Goal: Transaction & Acquisition: Purchase product/service

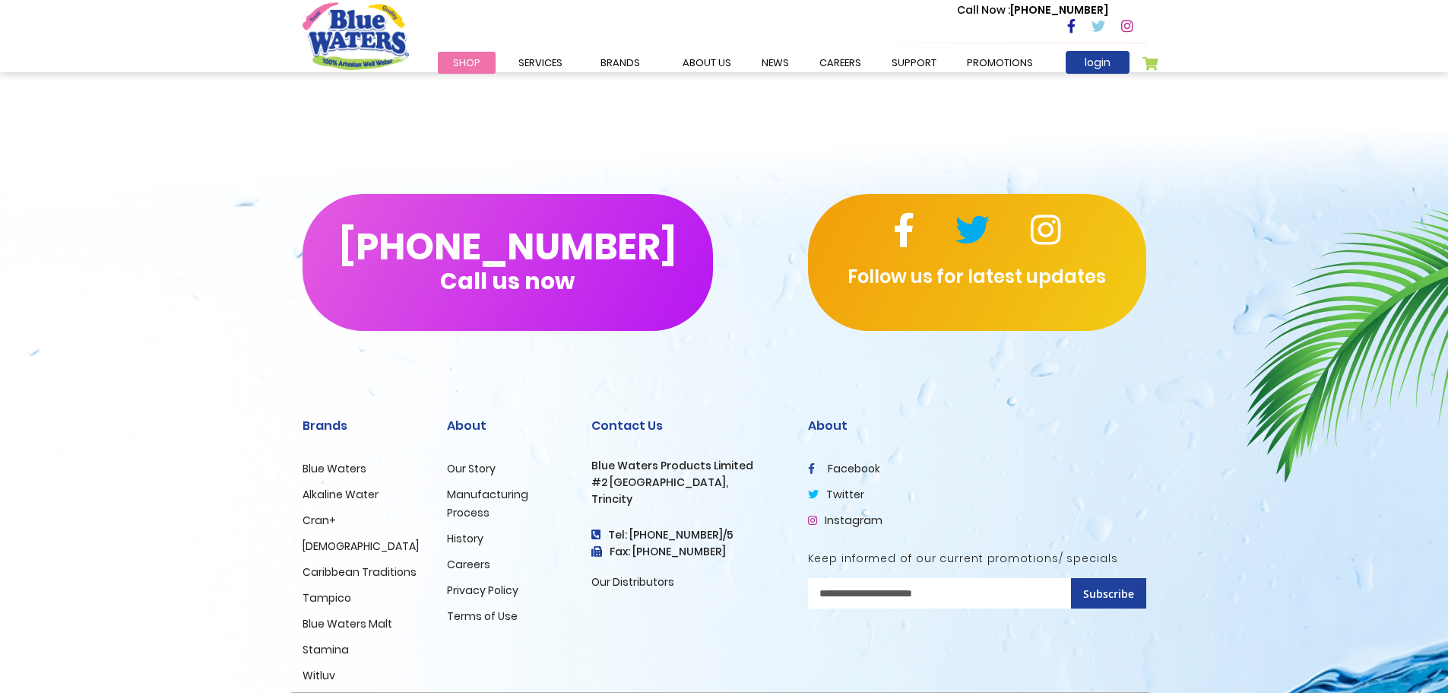
scroll to position [1413, 0]
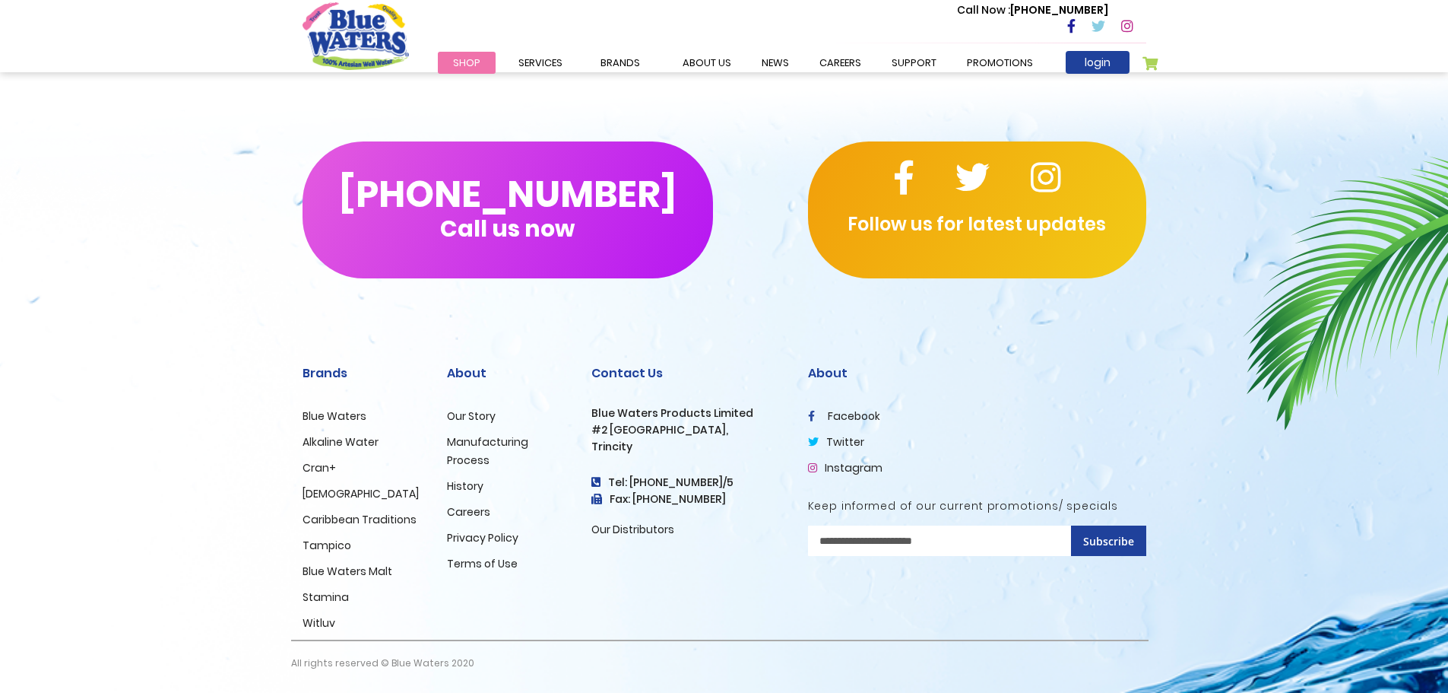
click at [335, 419] on link "Blue Waters" at bounding box center [335, 415] width 64 height 15
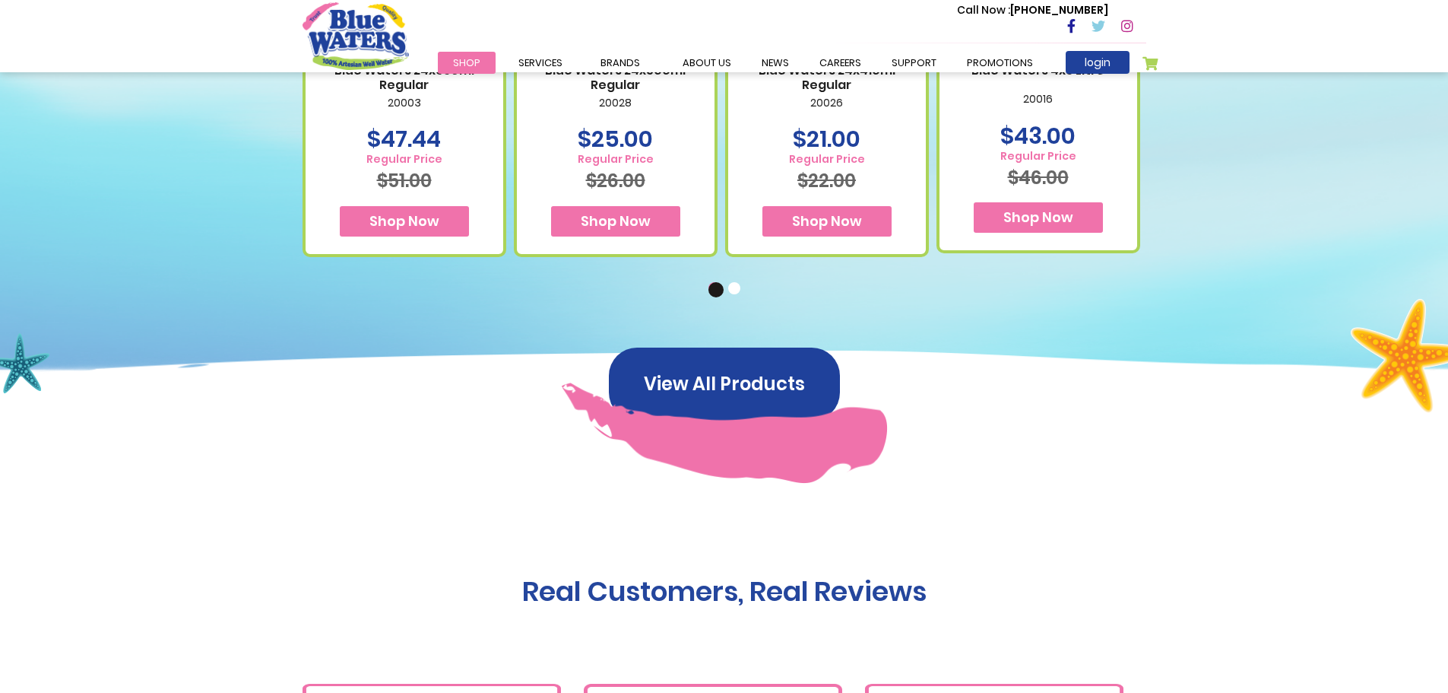
scroll to position [1140, 0]
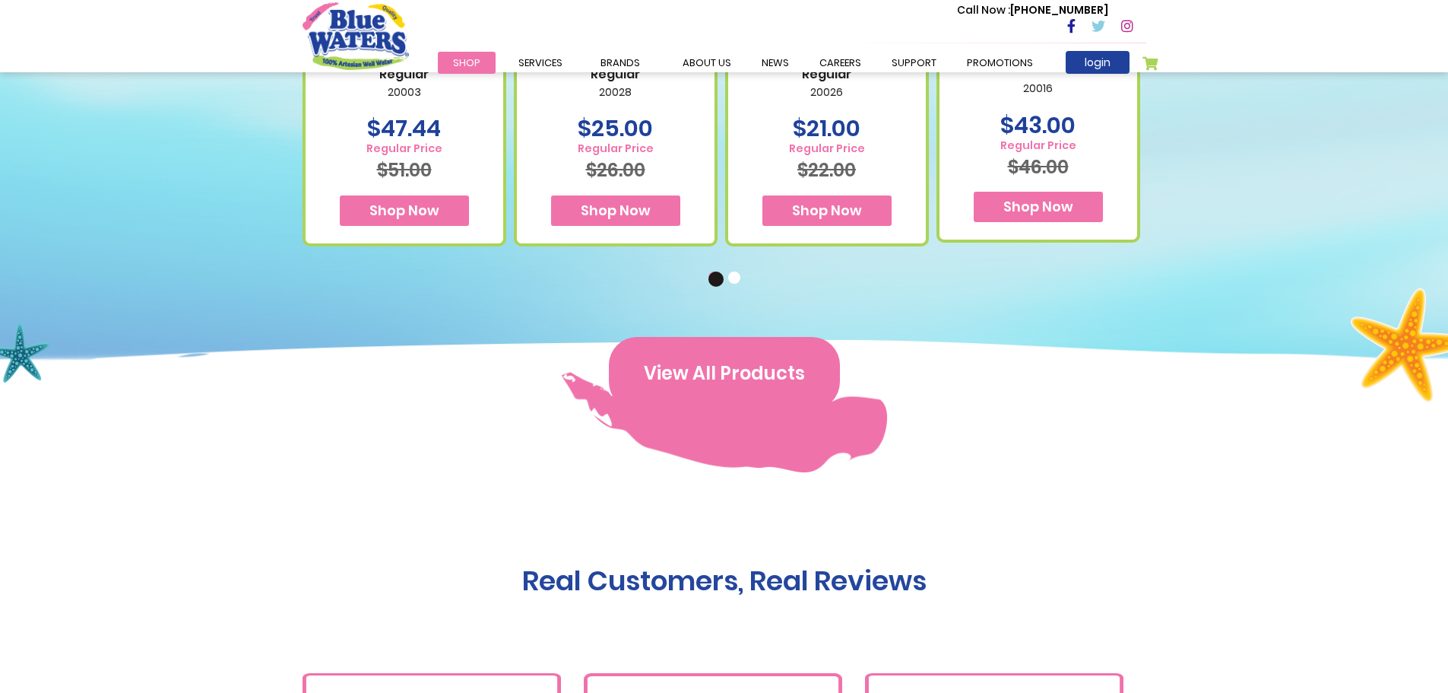
click at [769, 379] on button "View All Products" at bounding box center [724, 373] width 231 height 73
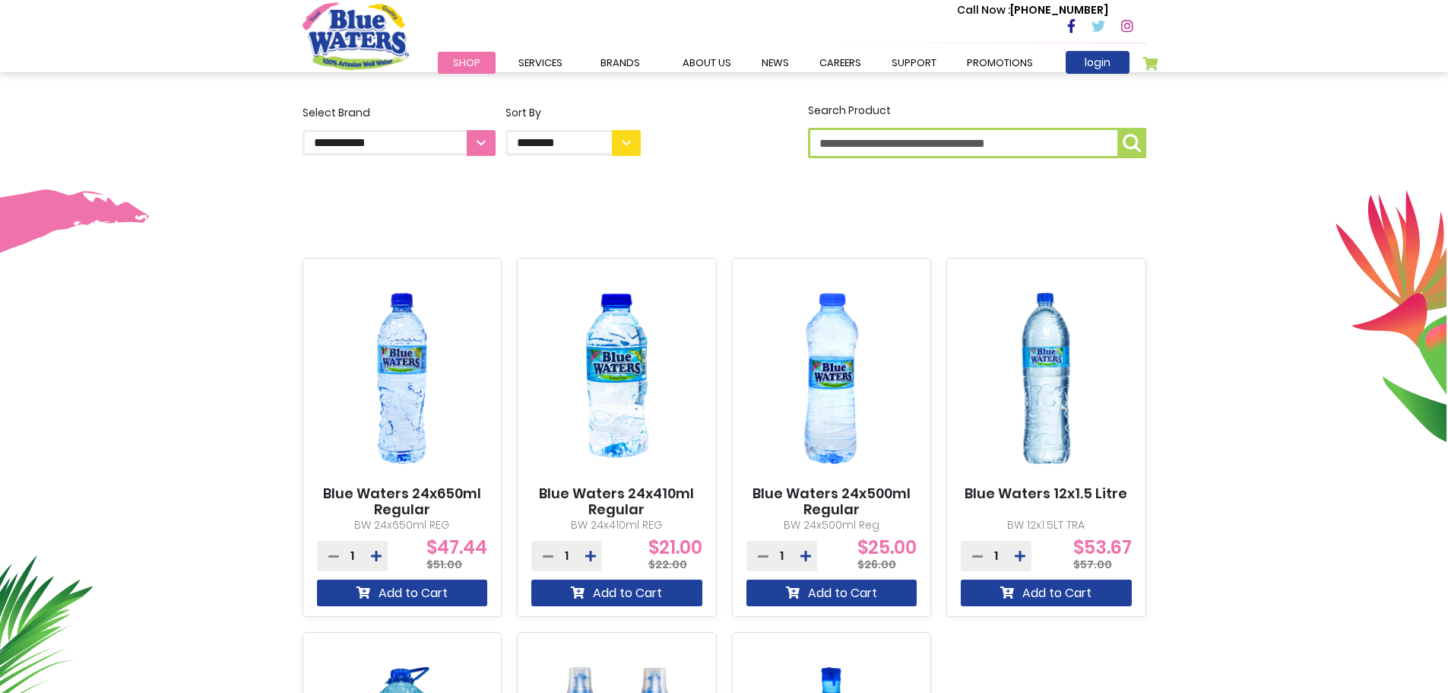
scroll to position [456, 0]
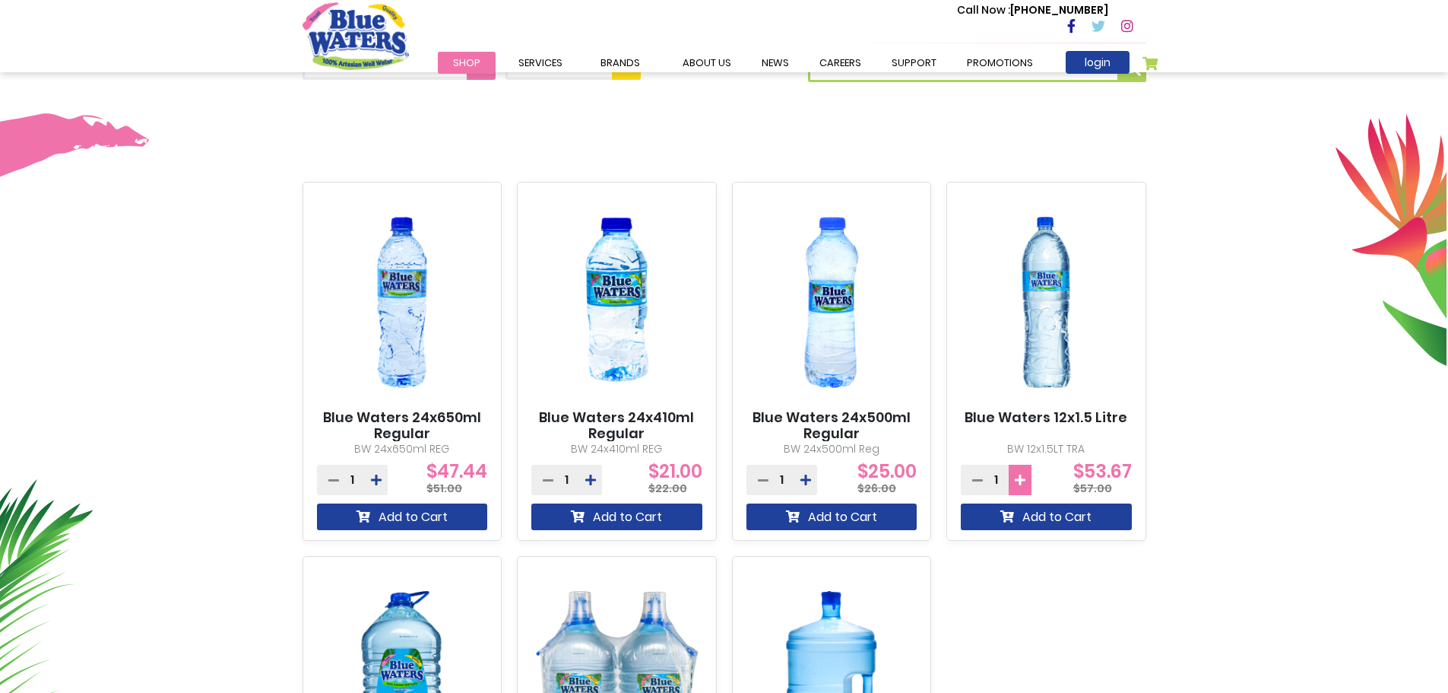
click at [1023, 487] on button at bounding box center [1020, 480] width 23 height 30
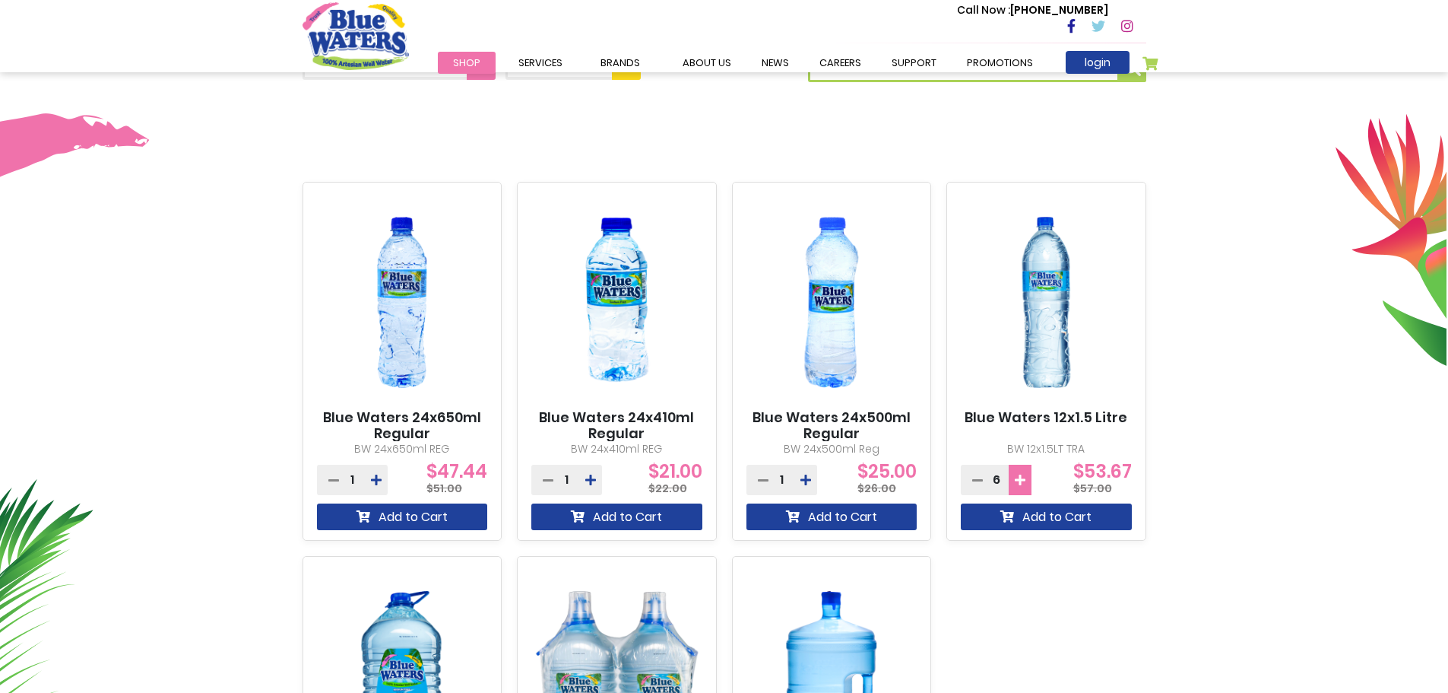
click at [1023, 487] on button at bounding box center [1020, 480] width 23 height 30
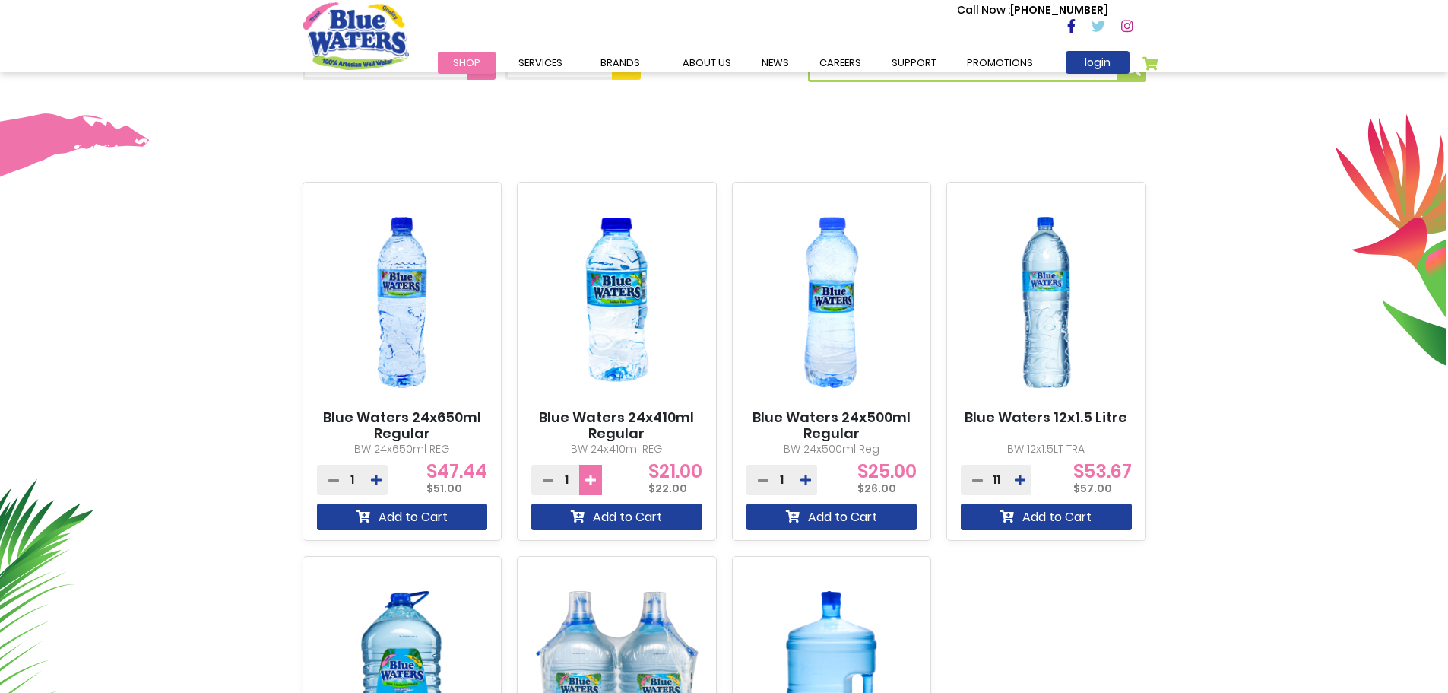
click at [592, 477] on icon at bounding box center [590, 480] width 11 height 12
click at [593, 478] on icon at bounding box center [590, 480] width 11 height 12
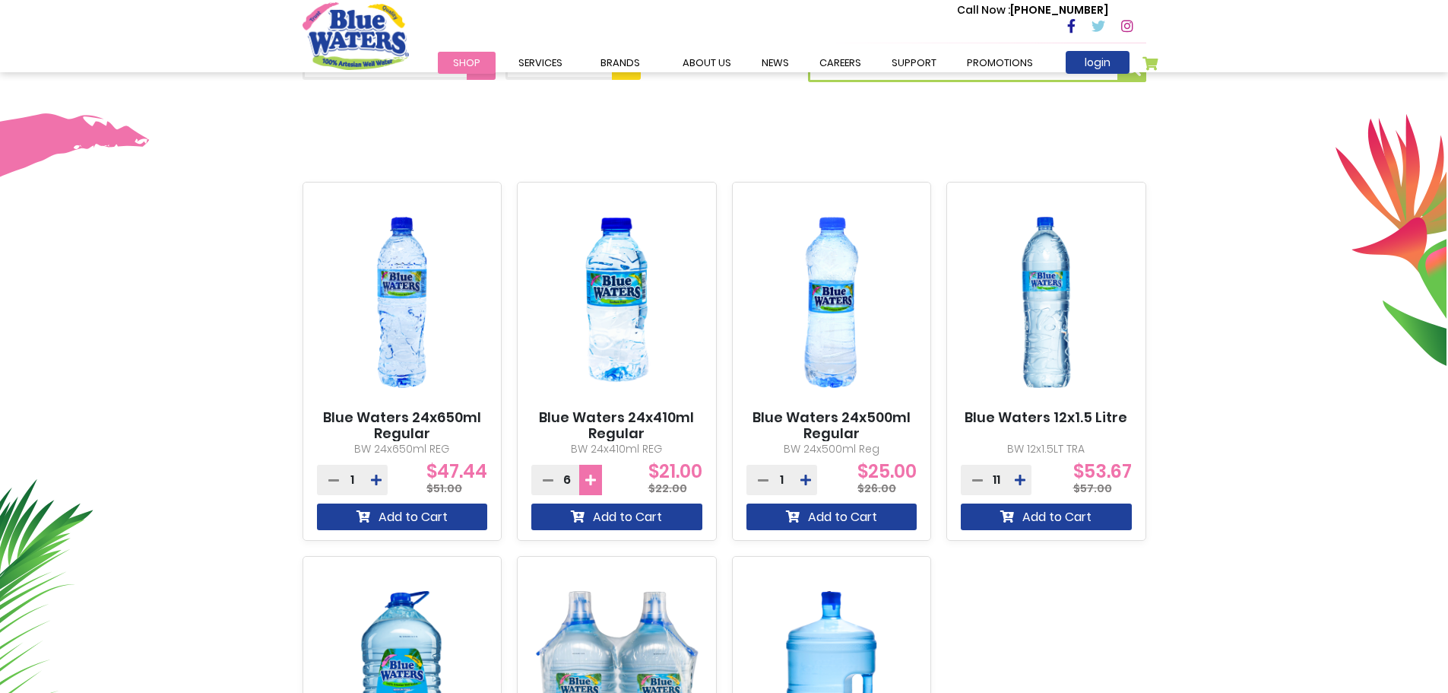
click at [593, 478] on icon at bounding box center [590, 480] width 11 height 12
click at [595, 479] on icon at bounding box center [590, 480] width 11 height 12
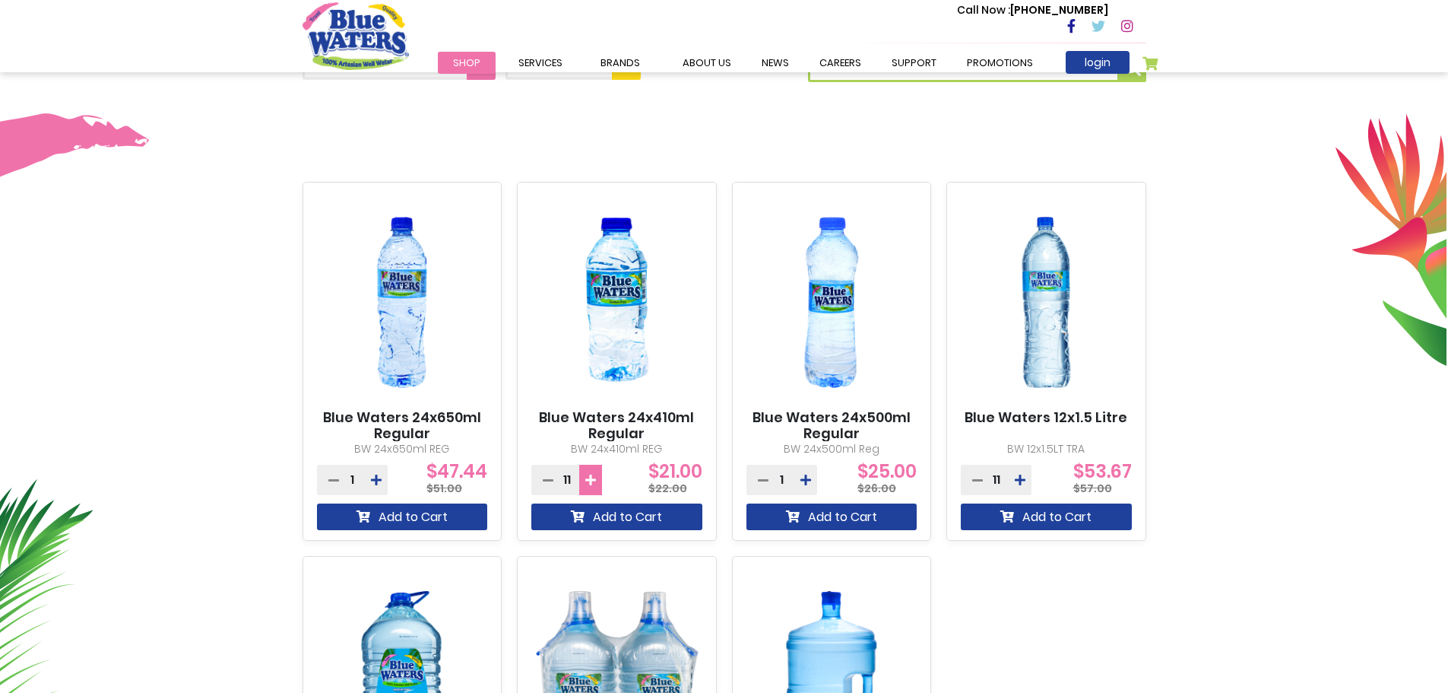
click at [595, 479] on icon at bounding box center [590, 480] width 11 height 12
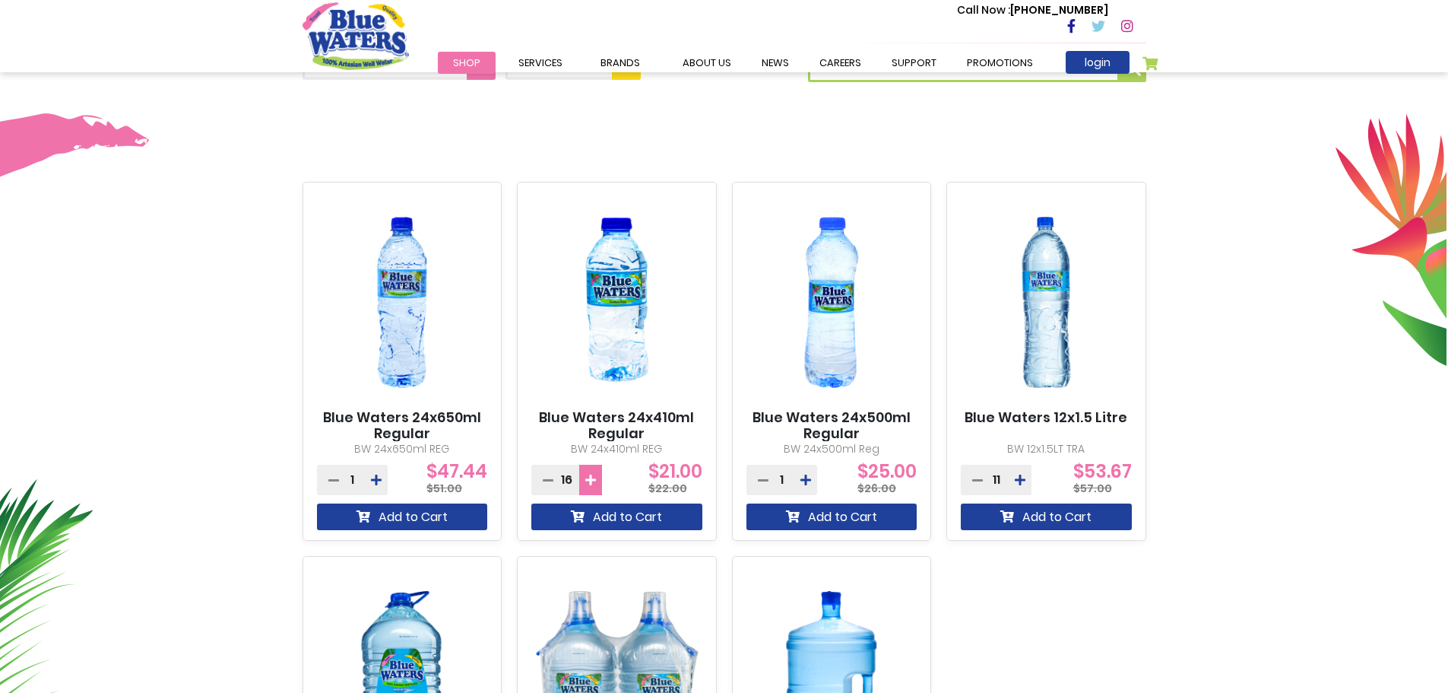
click at [595, 479] on icon at bounding box center [590, 480] width 11 height 12
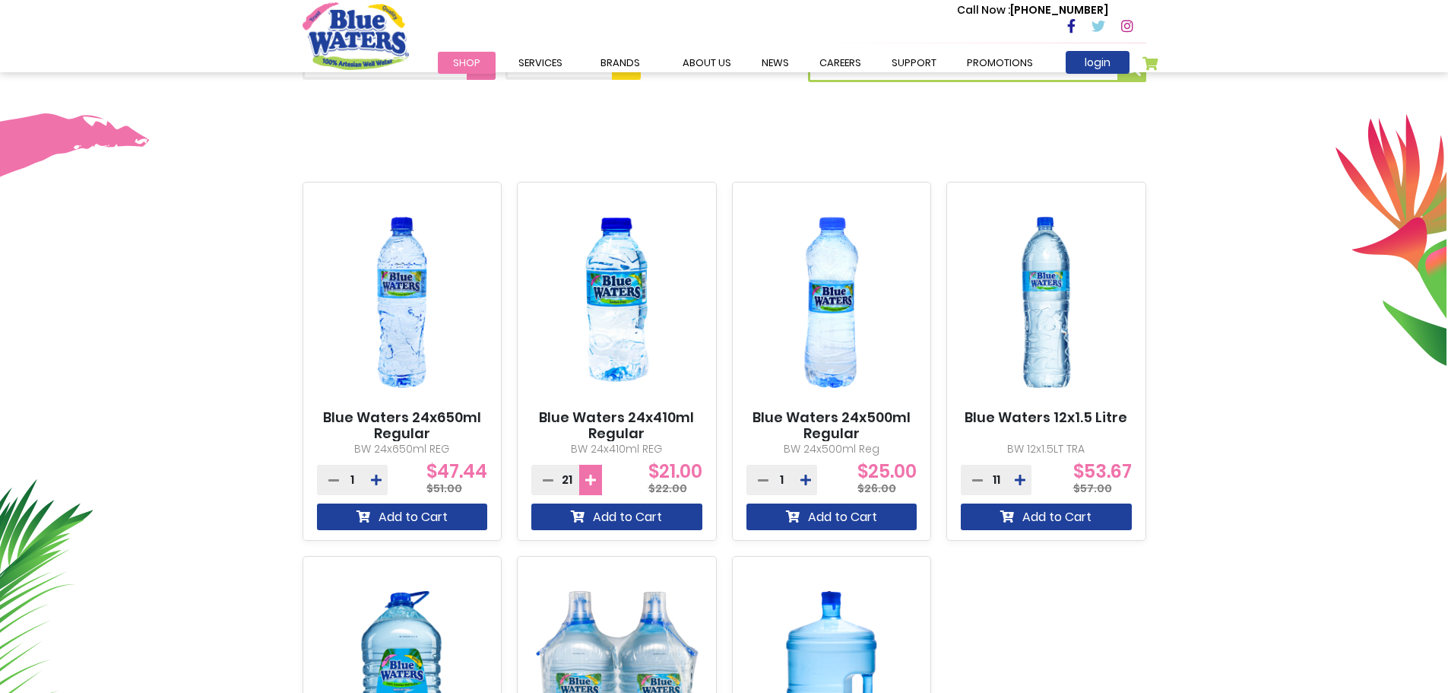
click at [595, 479] on icon at bounding box center [590, 480] width 11 height 12
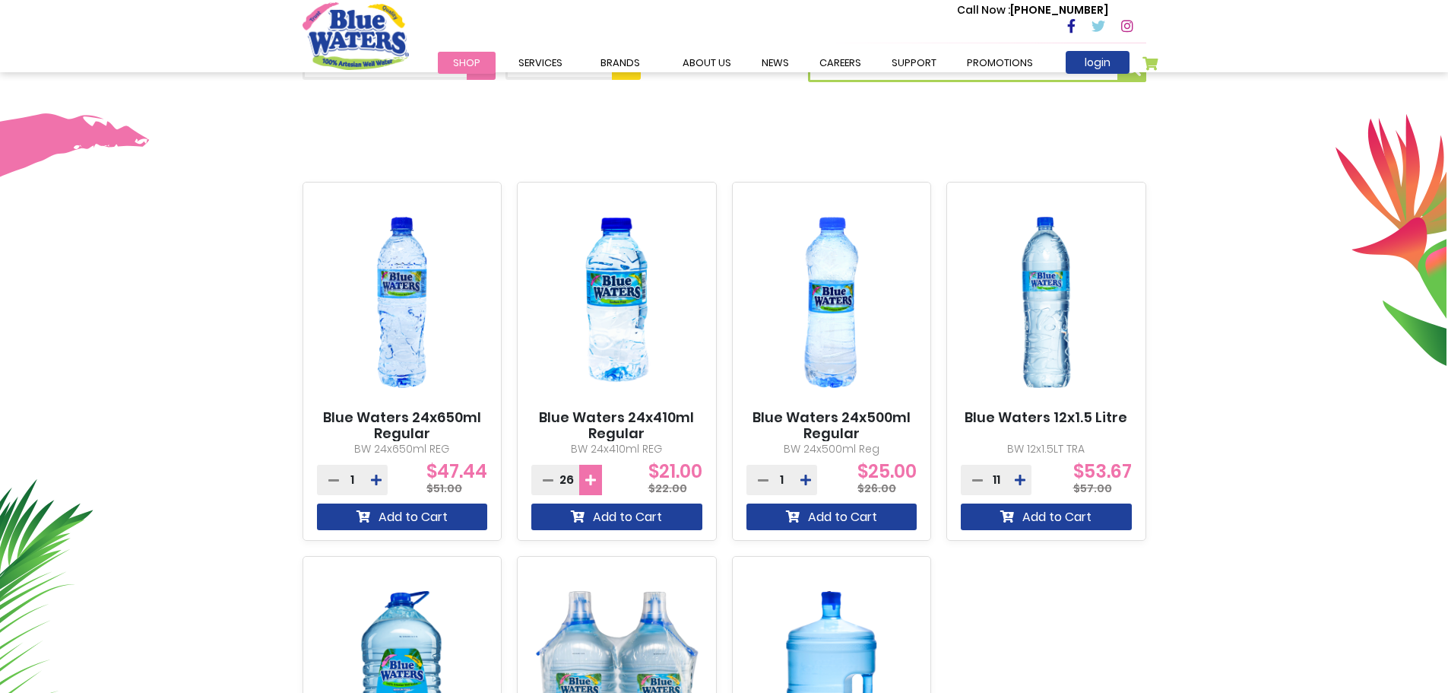
click at [595, 479] on icon at bounding box center [590, 480] width 11 height 12
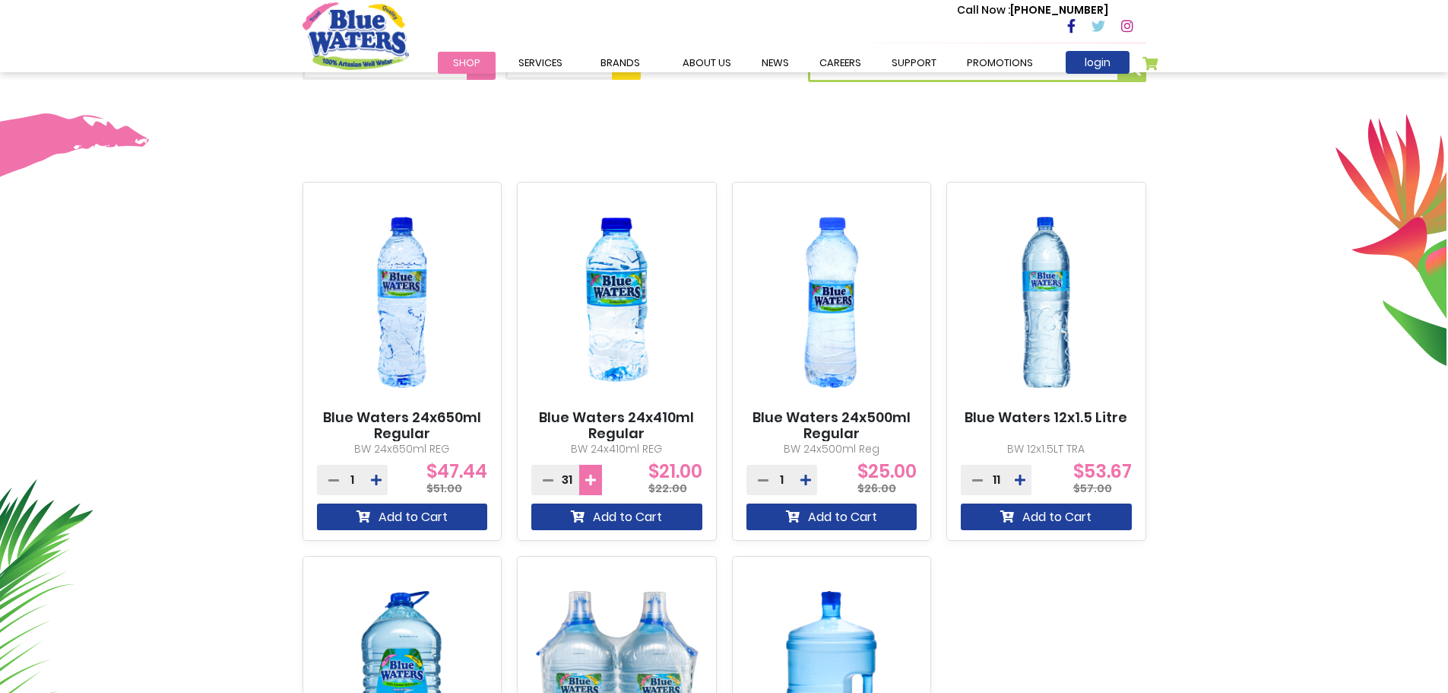
click at [595, 479] on icon at bounding box center [590, 480] width 11 height 12
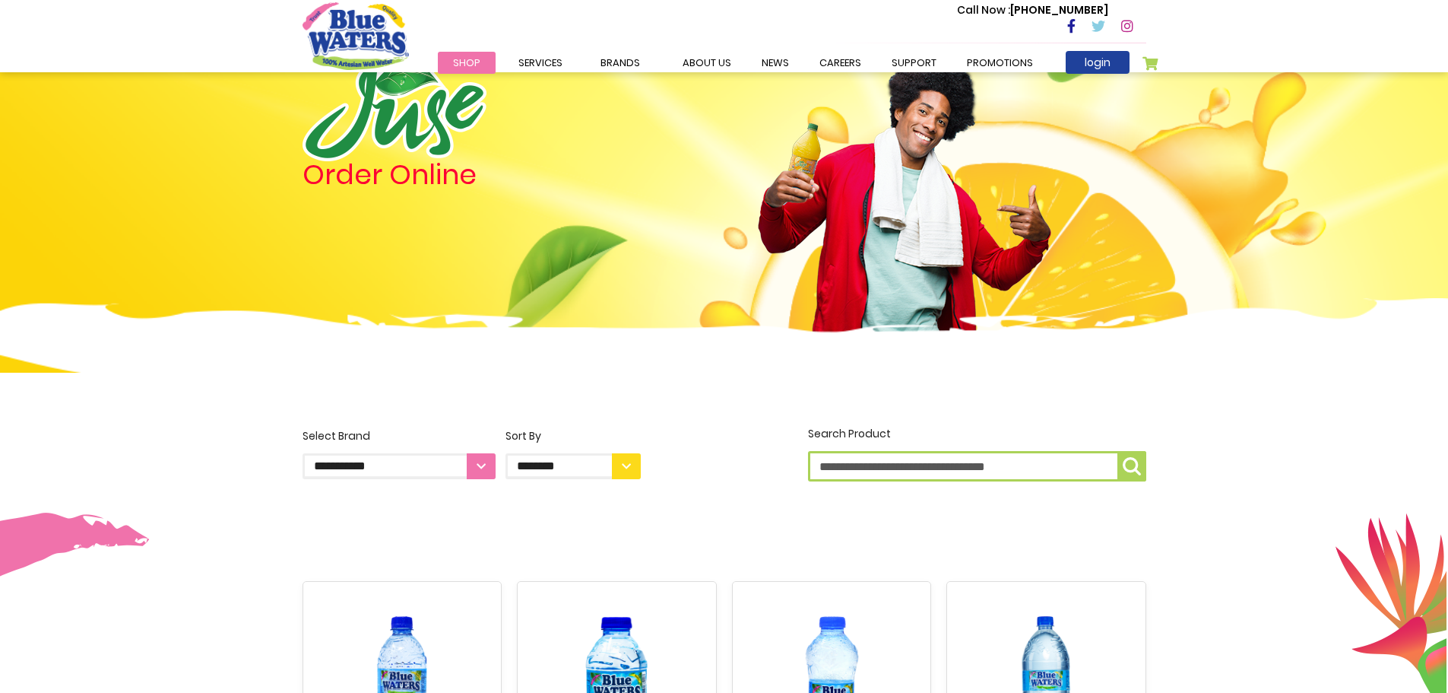
scroll to position [0, 0]
